Goal: Transaction & Acquisition: Book appointment/travel/reservation

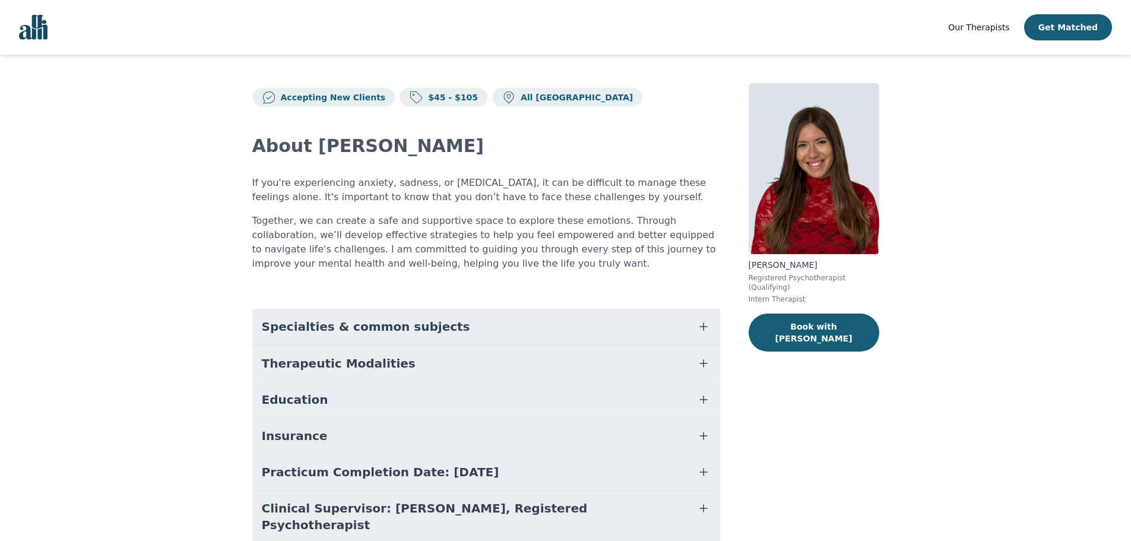
scroll to position [42, 0]
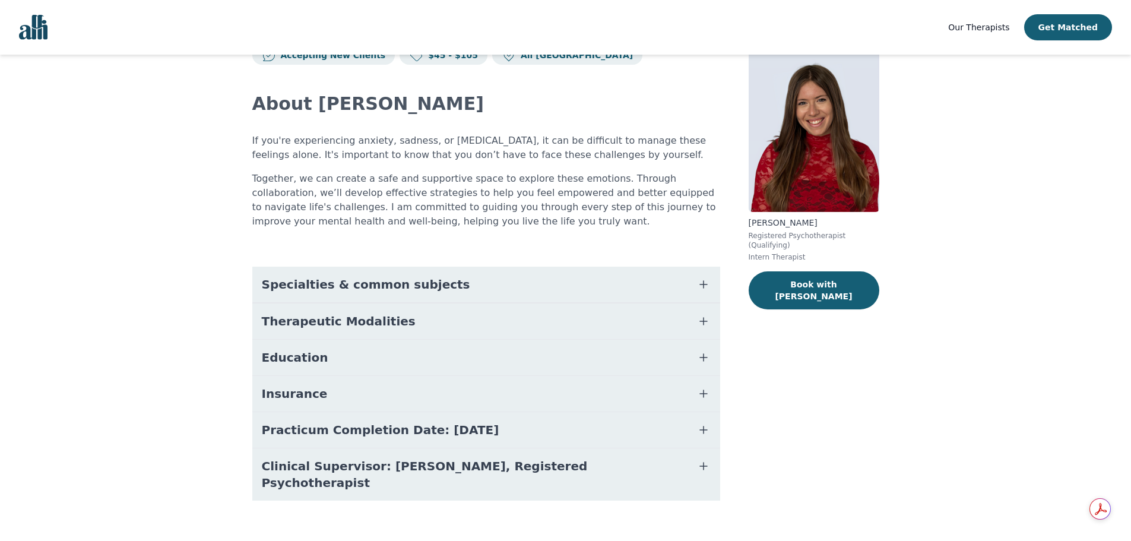
click at [698, 431] on icon "button" at bounding box center [703, 430] width 14 height 14
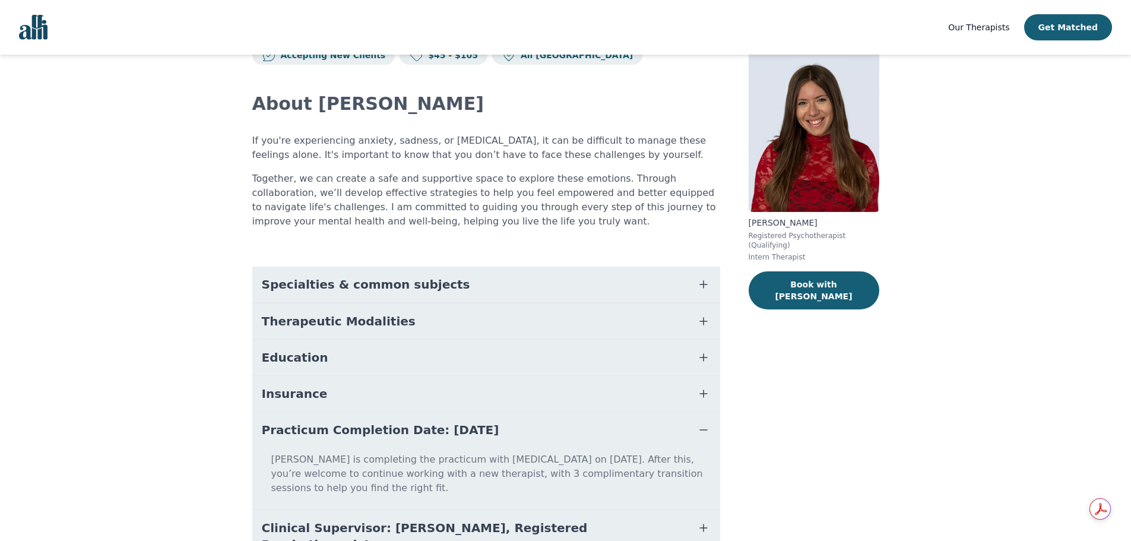
click at [696, 422] on span "button" at bounding box center [703, 430] width 14 height 17
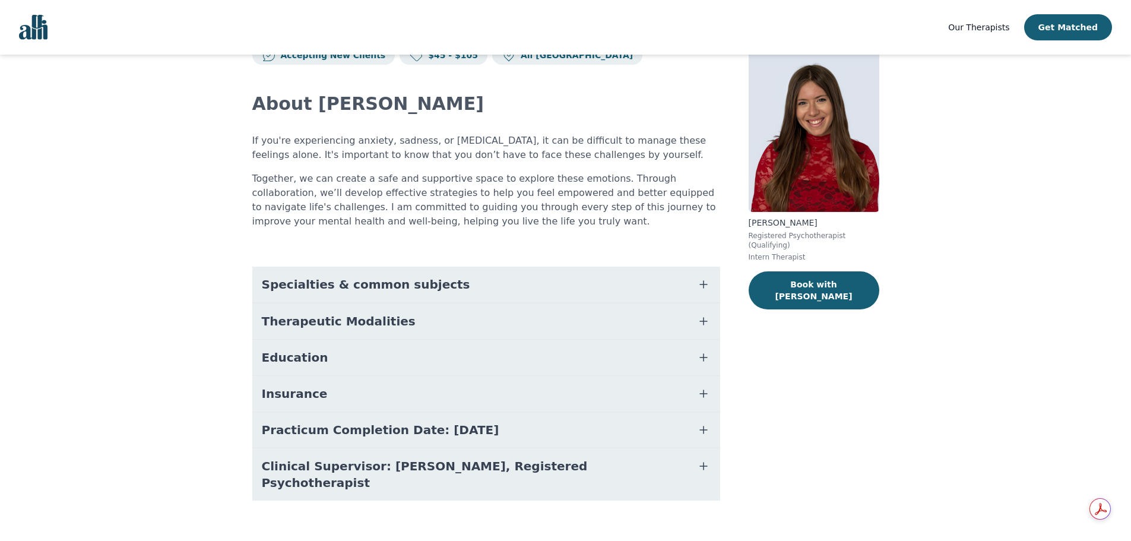
click at [696, 396] on icon "button" at bounding box center [703, 393] width 14 height 14
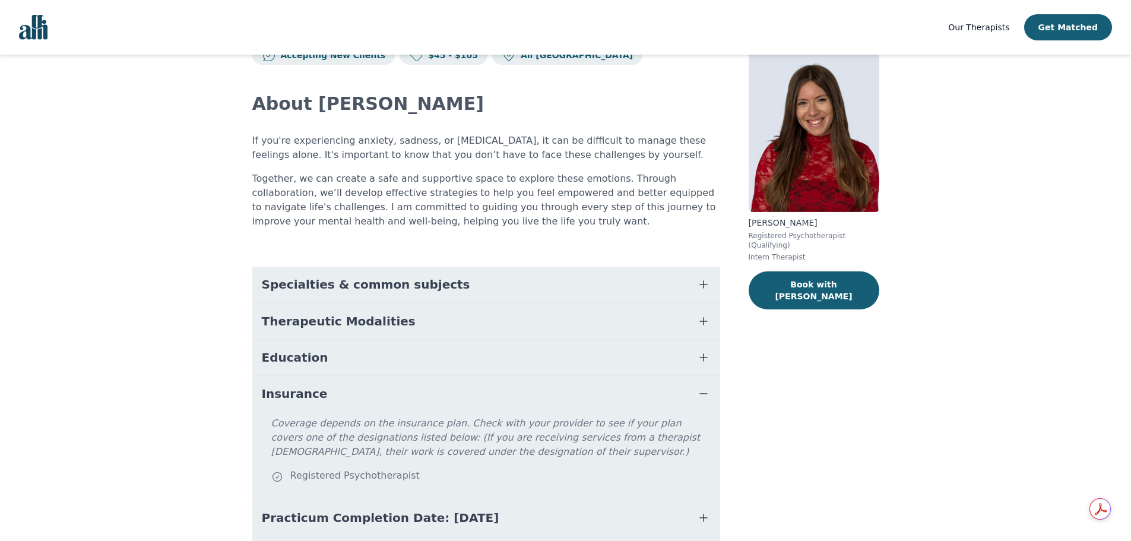
click at [696, 396] on icon "button" at bounding box center [703, 393] width 14 height 14
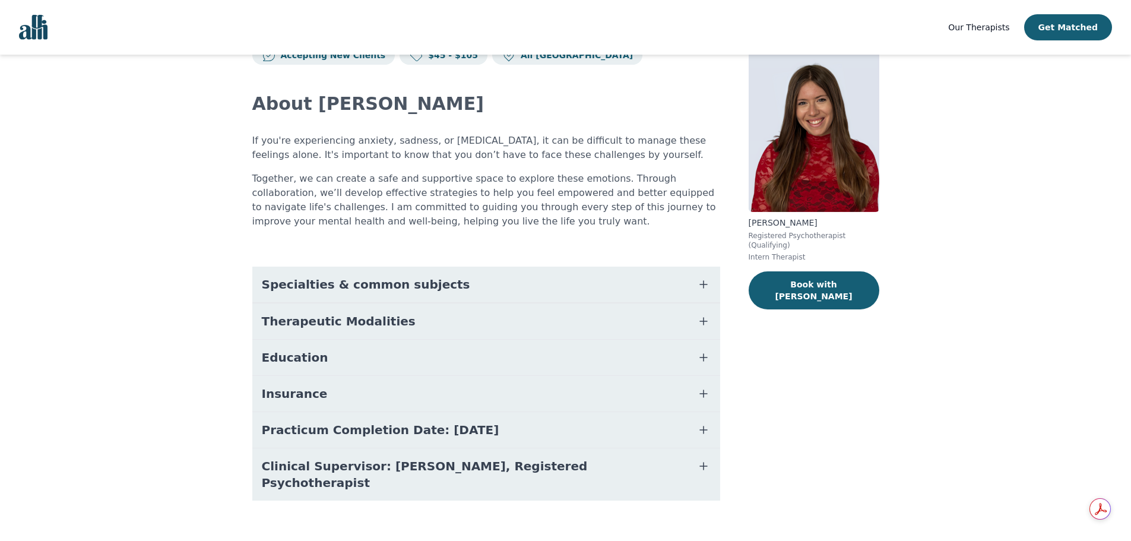
click at [698, 357] on icon "button" at bounding box center [703, 357] width 14 height 14
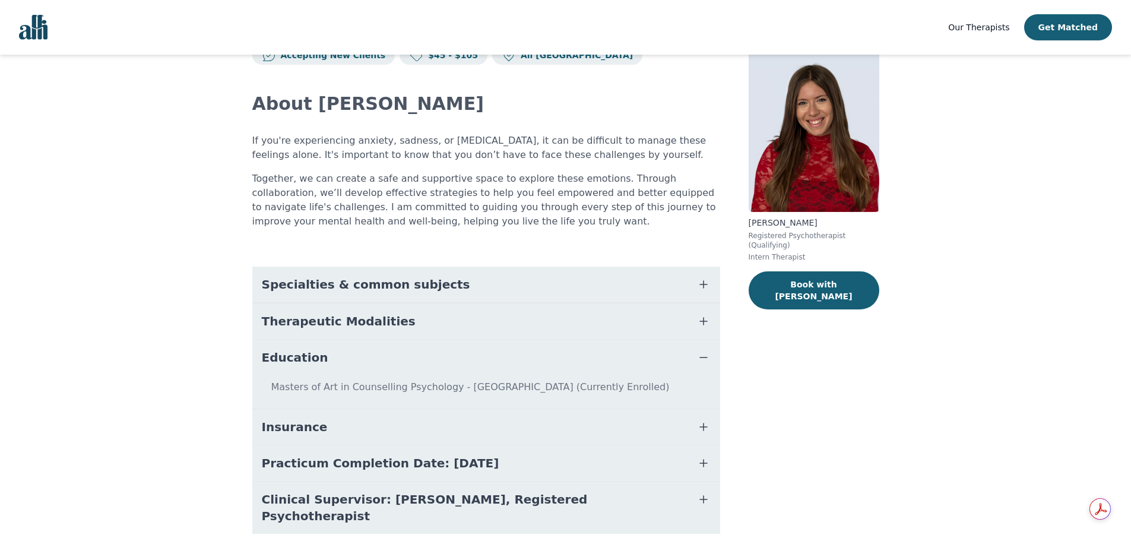
click at [698, 357] on icon "button" at bounding box center [703, 357] width 14 height 14
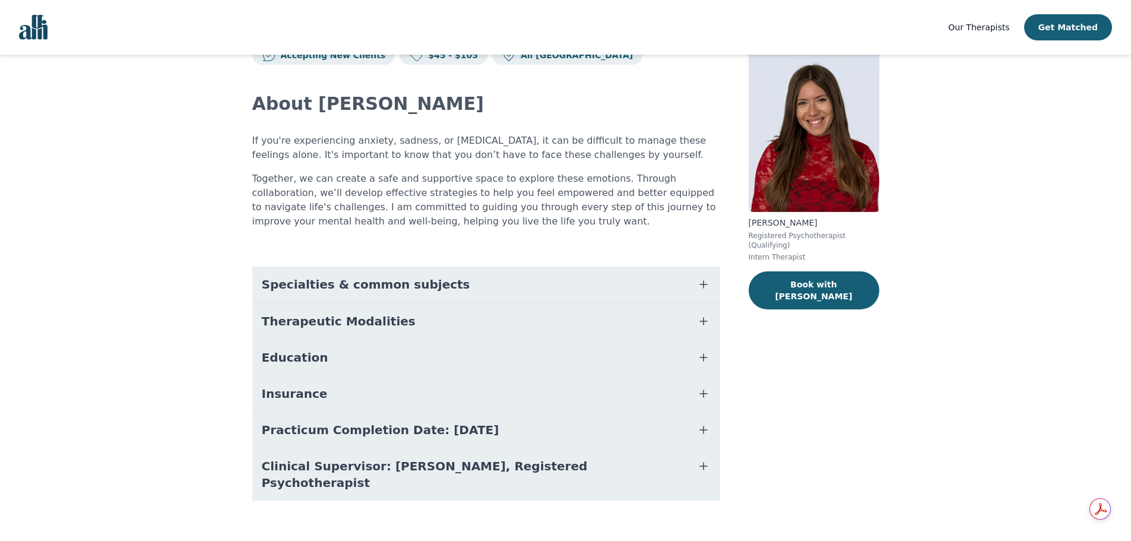
click at [710, 299] on button "Specialties & common subjects" at bounding box center [486, 285] width 468 height 36
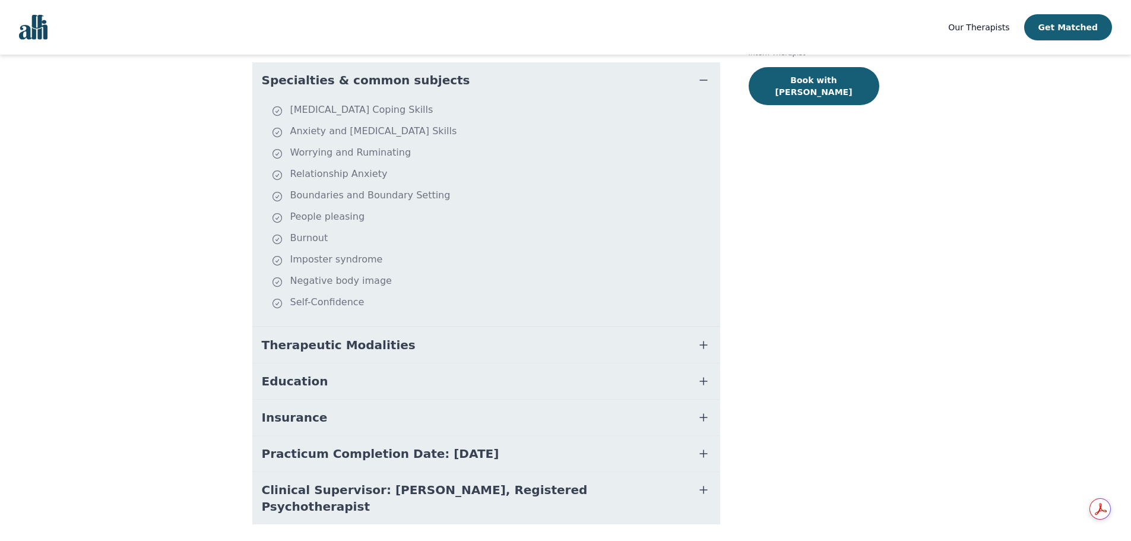
scroll to position [270, 0]
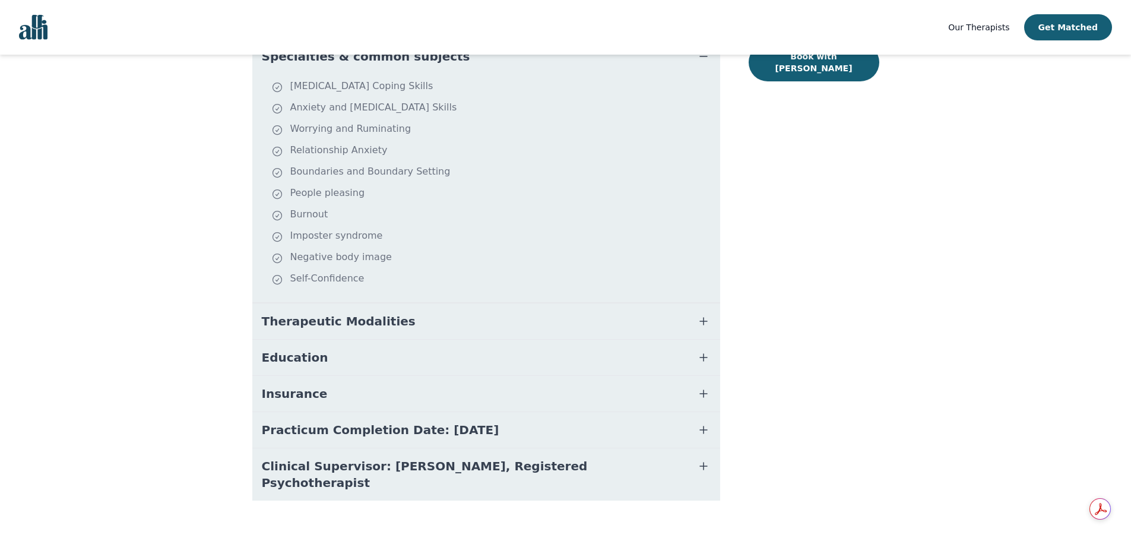
click at [418, 331] on button "Therapeutic Modalities" at bounding box center [486, 321] width 468 height 36
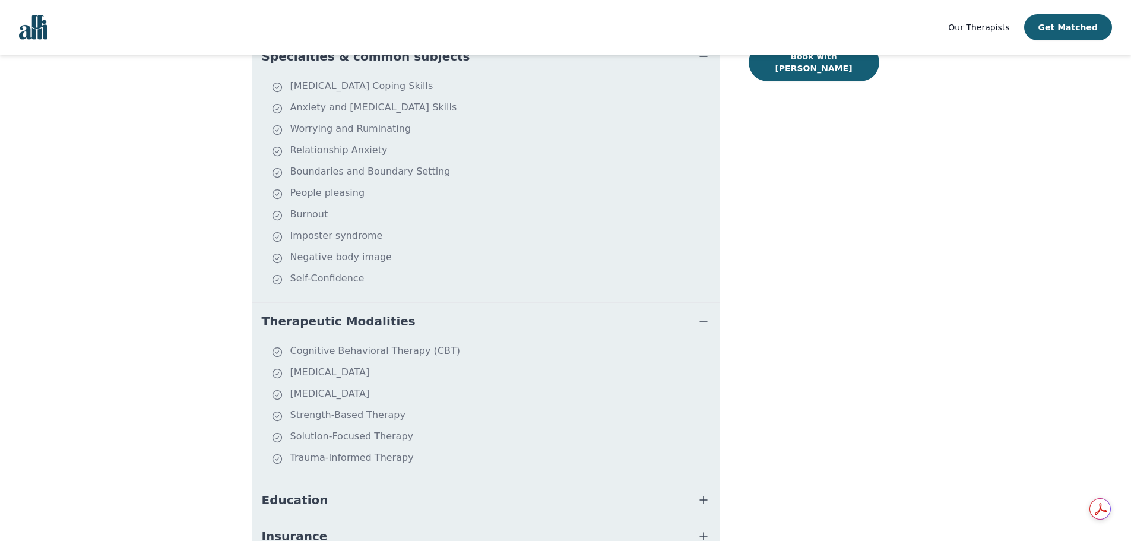
drag, startPoint x: 314, startPoint y: 372, endPoint x: 389, endPoint y: 375, distance: 75.5
click at [389, 375] on li "Compassion Focused Therapy" at bounding box center [493, 373] width 444 height 17
drag, startPoint x: 331, startPoint y: 434, endPoint x: 401, endPoint y: 441, distance: 70.4
click at [401, 441] on li "Solution-Focused Therapy" at bounding box center [493, 437] width 444 height 17
drag, startPoint x: 320, startPoint y: 451, endPoint x: 385, endPoint y: 458, distance: 65.2
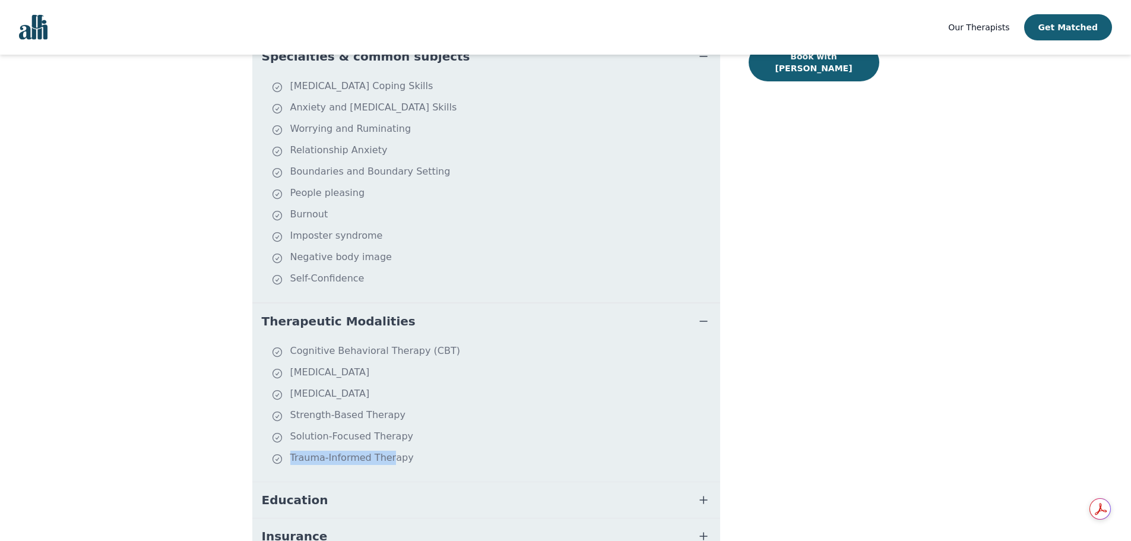
click at [385, 458] on li "Trauma-Informed Therapy" at bounding box center [493, 459] width 444 height 17
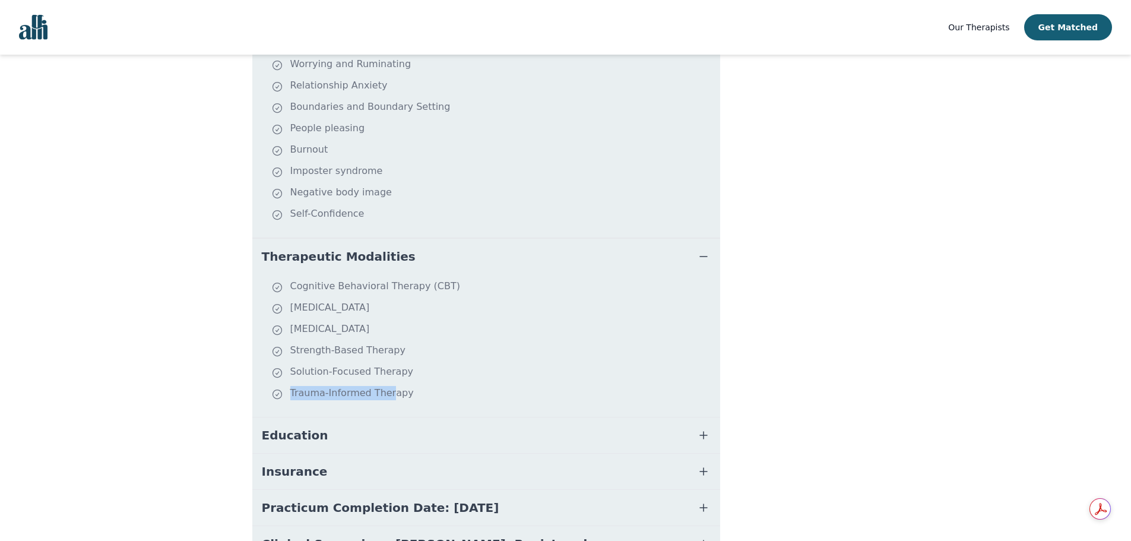
scroll to position [389, 0]
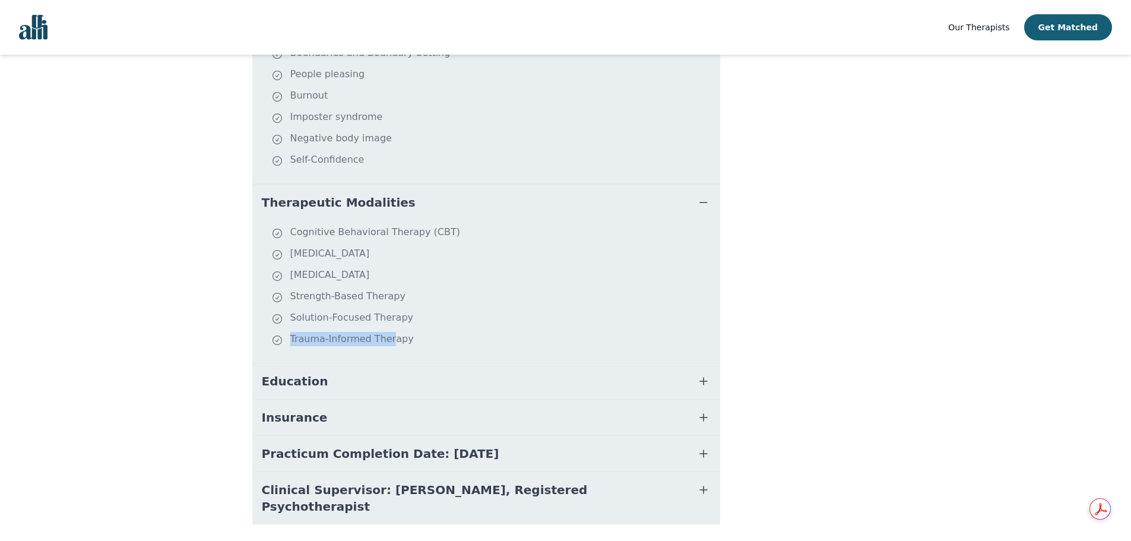
click at [319, 394] on button "Education" at bounding box center [486, 381] width 468 height 36
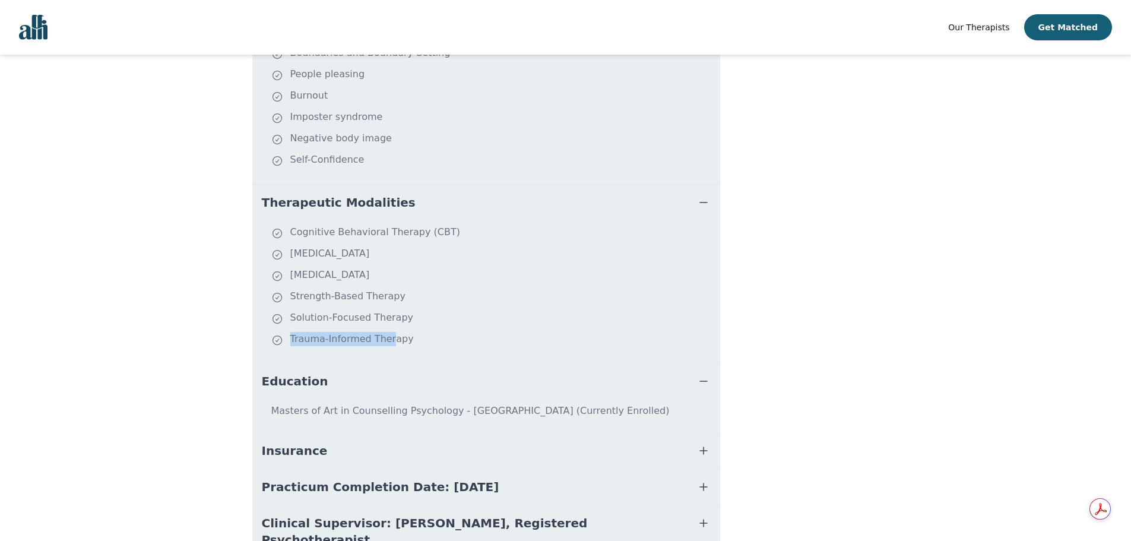
click at [340, 445] on button "Insurance" at bounding box center [486, 451] width 468 height 36
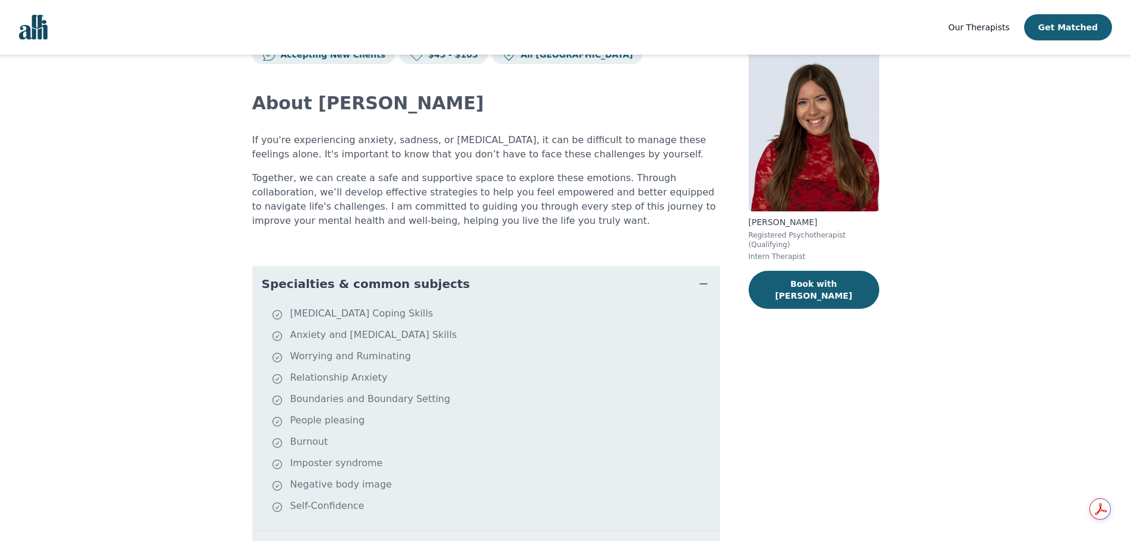
scroll to position [0, 0]
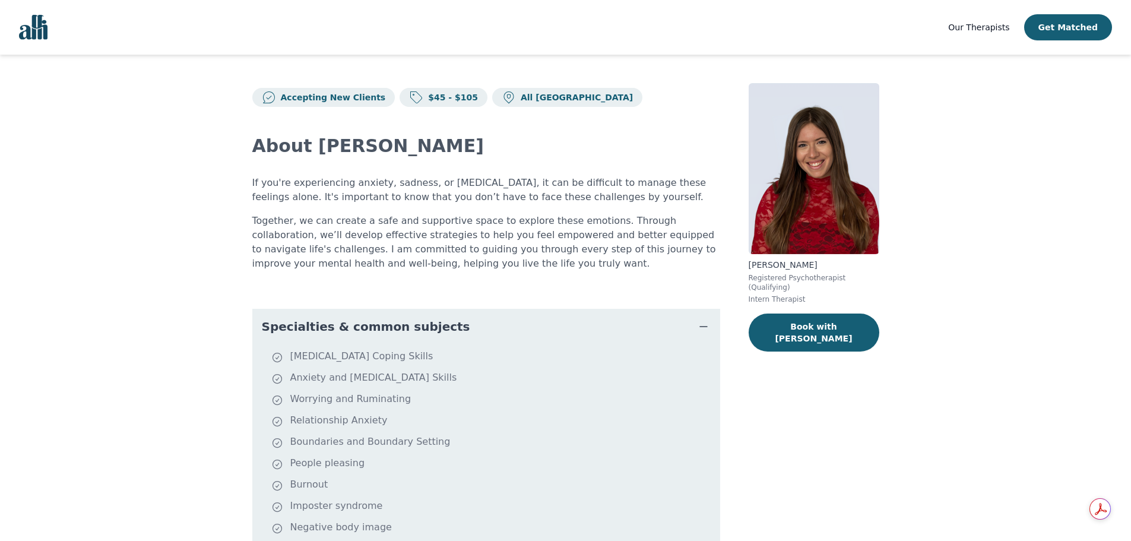
click at [807, 173] on img at bounding box center [814, 168] width 131 height 171
click at [847, 313] on button "Book with Alisha" at bounding box center [814, 332] width 131 height 38
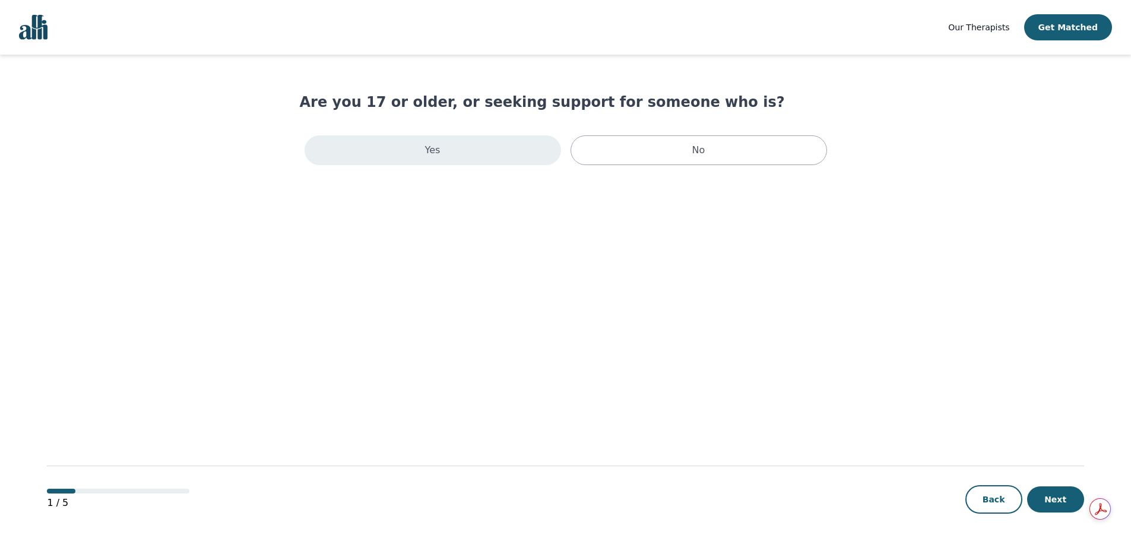
click at [509, 161] on div "Yes" at bounding box center [433, 150] width 256 height 30
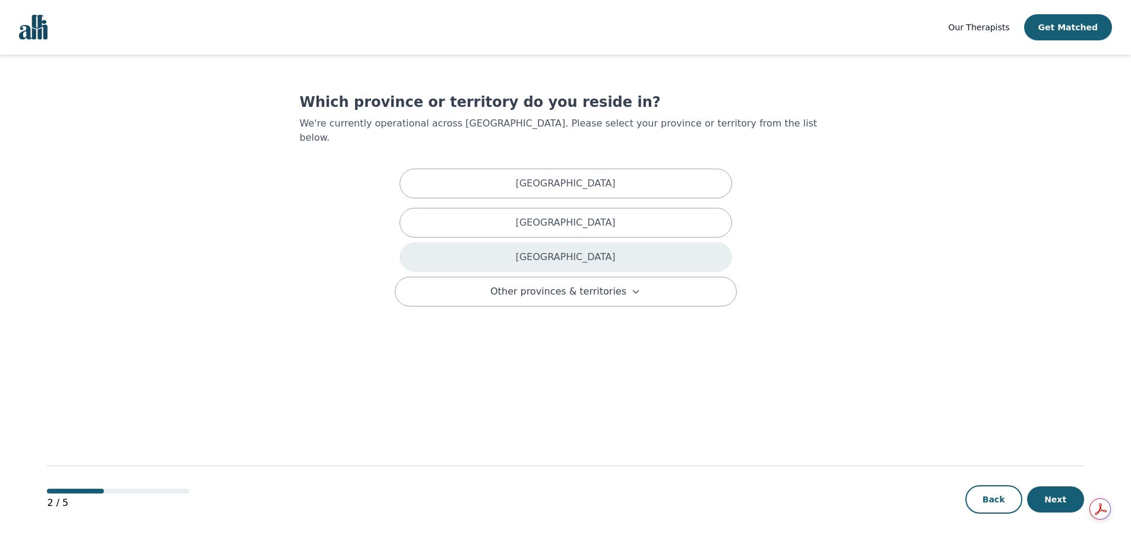
click at [583, 253] on div "Ontario" at bounding box center [566, 257] width 332 height 30
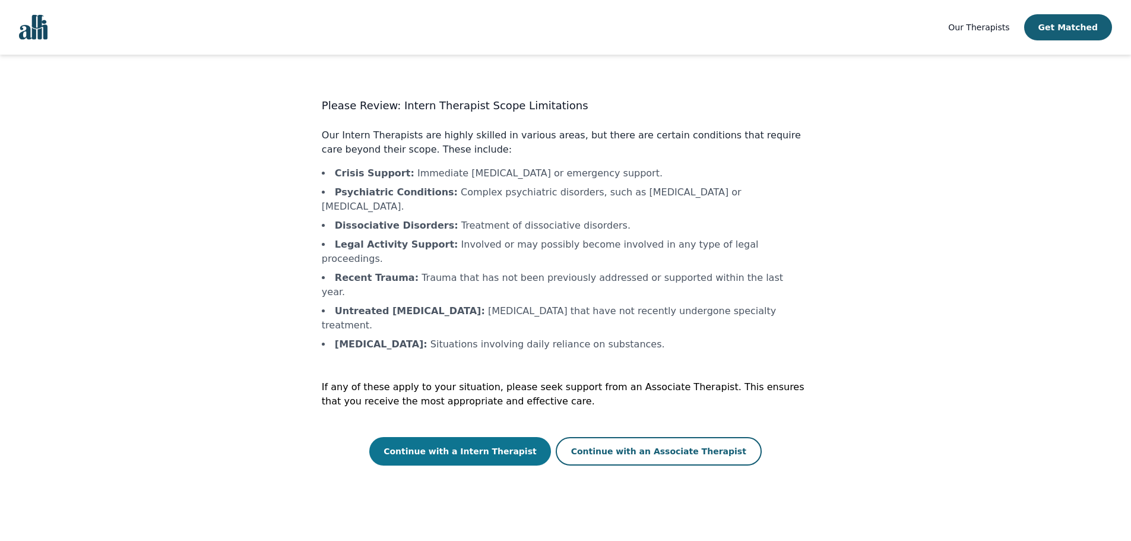
click at [515, 437] on button "Continue with a Intern Therapist" at bounding box center [460, 451] width 182 height 28
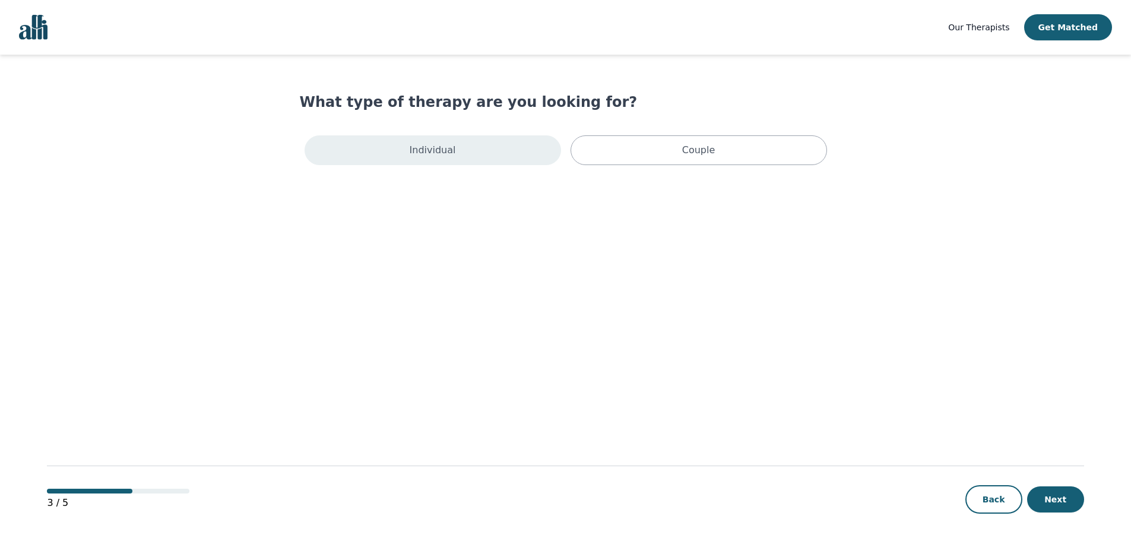
click at [493, 161] on div "Individual" at bounding box center [433, 150] width 256 height 30
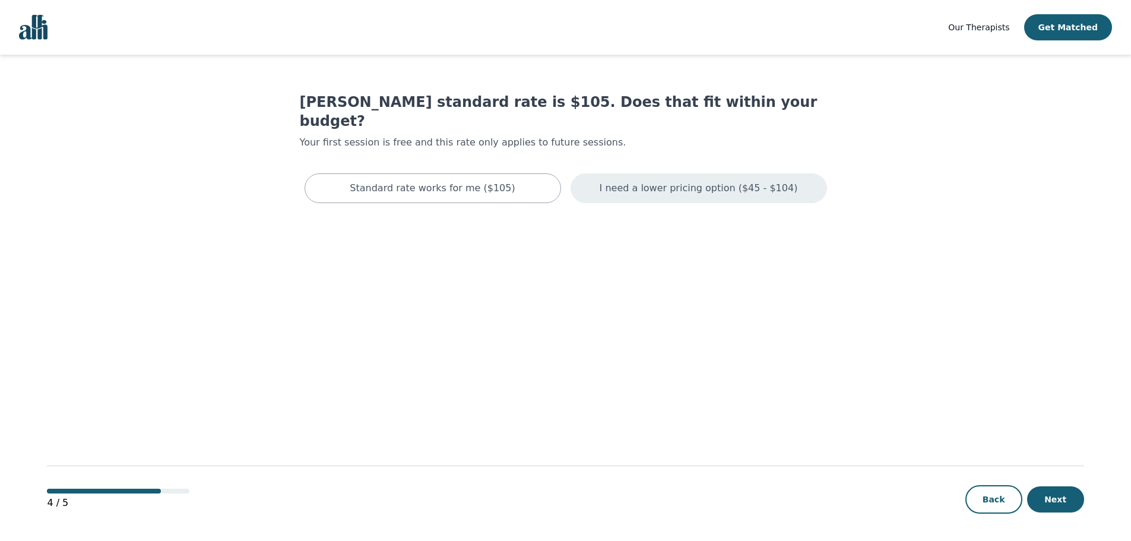
click at [629, 181] on p "I need a lower pricing option ($45 - $104)" at bounding box center [699, 188] width 198 height 14
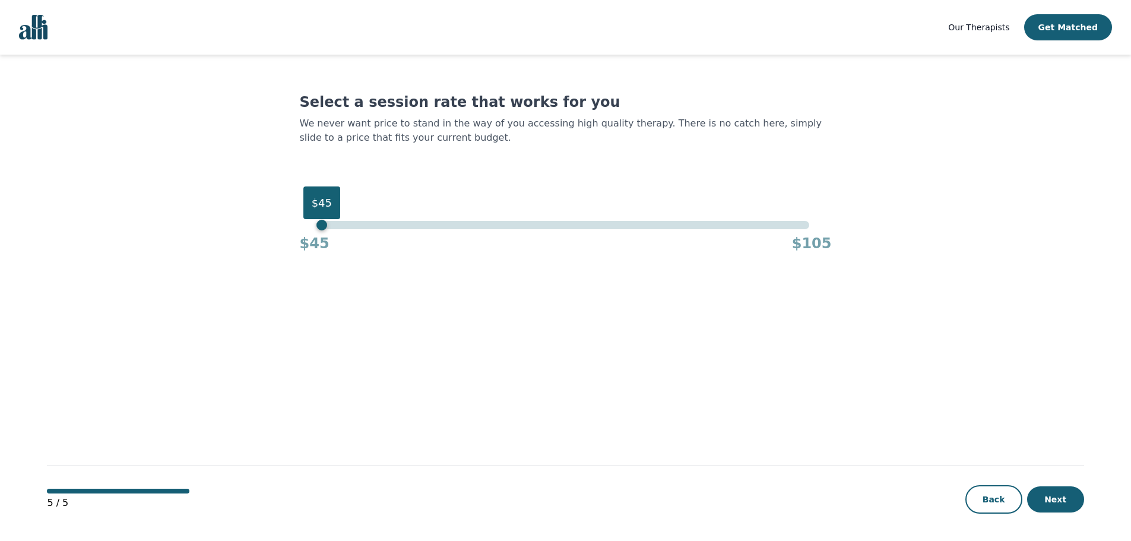
drag, startPoint x: 803, startPoint y: 222, endPoint x: 176, endPoint y: 268, distance: 628.6
click at [176, 268] on main "Select a session rate that works for you We never want price to stand in the wa…" at bounding box center [565, 298] width 1037 height 487
click at [1045, 497] on button "Next" at bounding box center [1055, 499] width 57 height 26
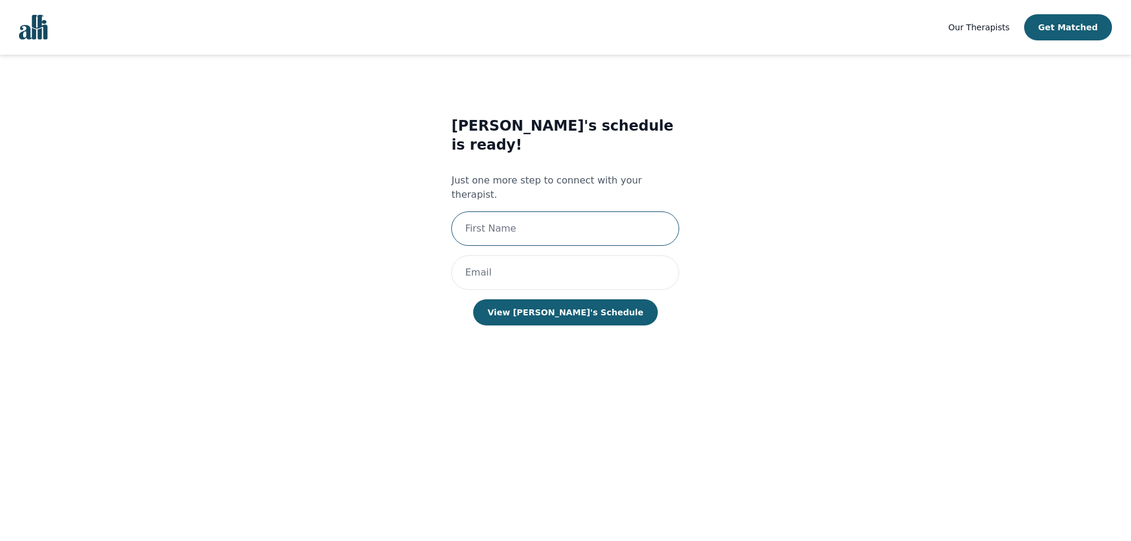
click at [562, 211] on input "text" at bounding box center [565, 228] width 228 height 34
type input "test"
click at [569, 255] on input "email" at bounding box center [565, 272] width 228 height 34
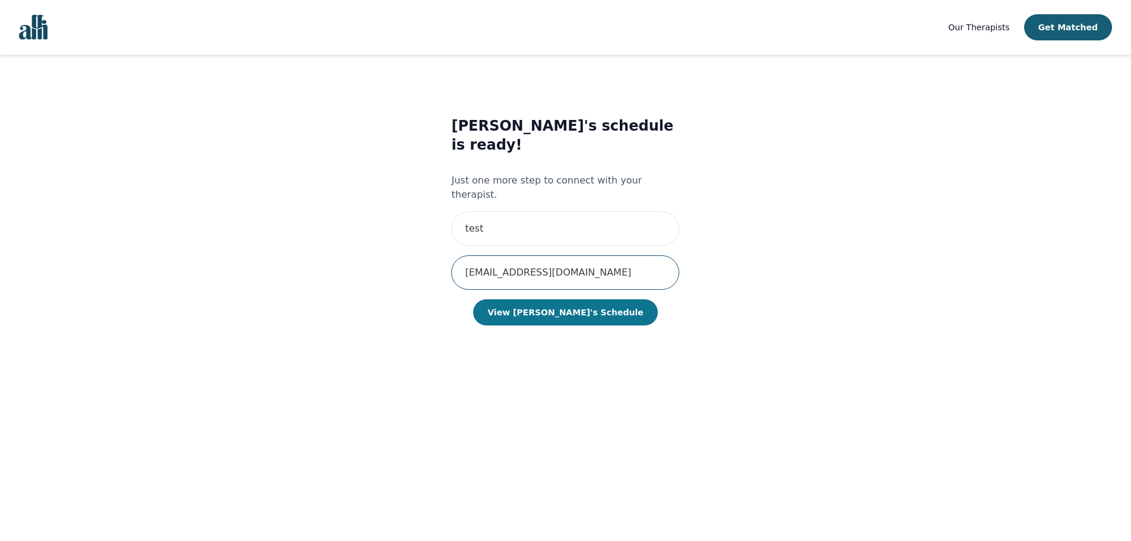
type input "test234@gmail.com"
click at [588, 299] on button "View Alisha's Schedule" at bounding box center [565, 312] width 184 height 26
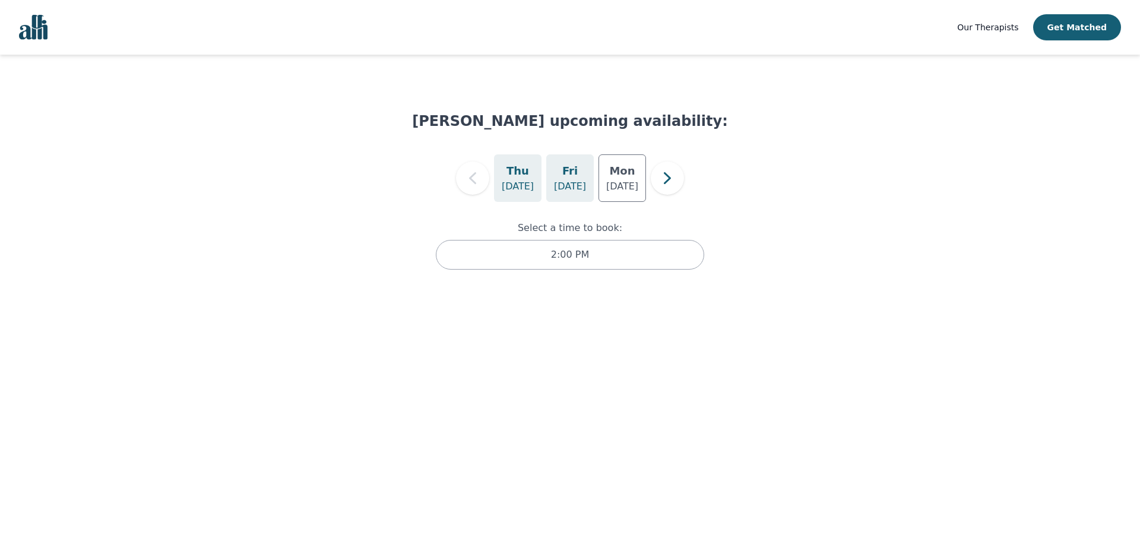
click at [579, 189] on p "Aug 15" at bounding box center [570, 186] width 32 height 14
click at [606, 179] on div "Mon Aug 18" at bounding box center [621, 177] width 47 height 47
drag, startPoint x: 659, startPoint y: 182, endPoint x: 652, endPoint y: 182, distance: 6.5
click at [660, 182] on icon "button" at bounding box center [667, 178] width 24 height 24
click at [556, 189] on p "Aug 20" at bounding box center [570, 186] width 32 height 14
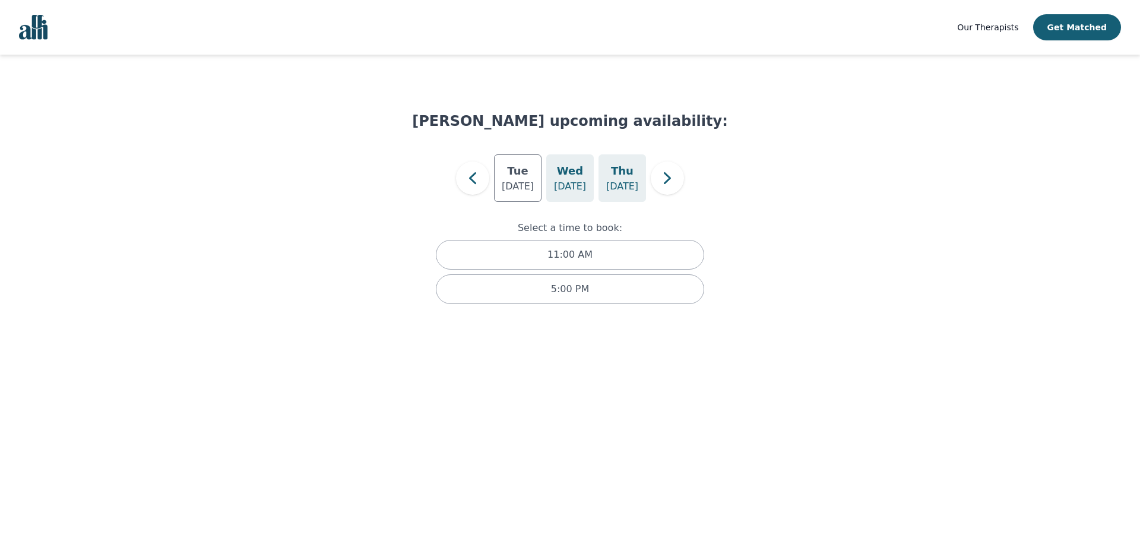
click at [617, 177] on h5 "Thu" at bounding box center [622, 171] width 23 height 17
click at [573, 183] on p "Aug 20" at bounding box center [570, 186] width 32 height 14
click at [626, 193] on p "Aug 21" at bounding box center [622, 186] width 32 height 14
click at [563, 201] on div "Wed Aug 20" at bounding box center [569, 177] width 47 height 47
click at [514, 176] on h5 "Tue" at bounding box center [517, 171] width 21 height 17
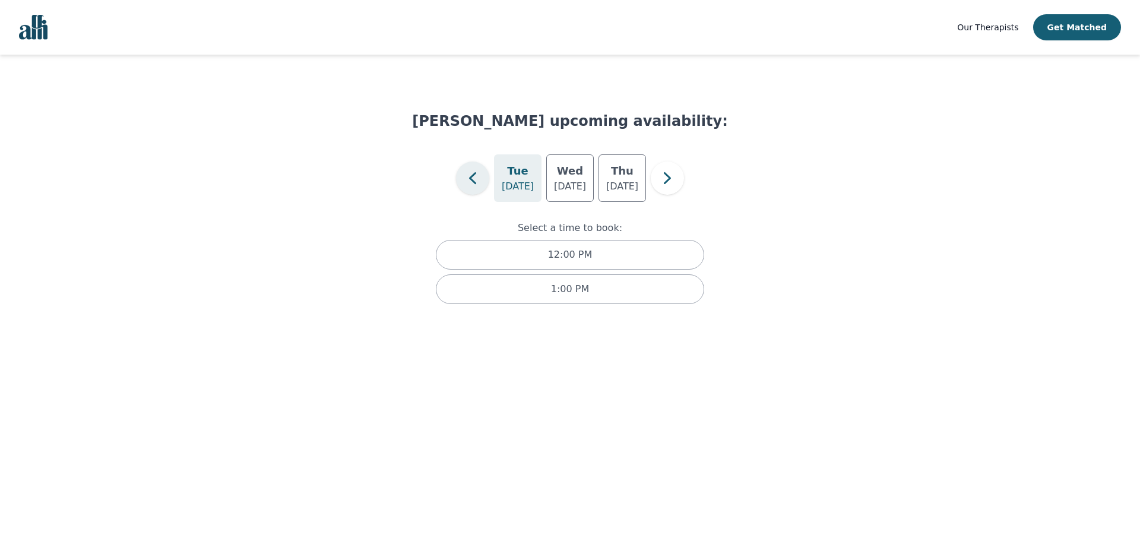
click at [477, 178] on icon "button" at bounding box center [473, 178] width 24 height 24
click at [633, 184] on p "Aug 18" at bounding box center [622, 186] width 32 height 14
